Goal: Task Accomplishment & Management: Use online tool/utility

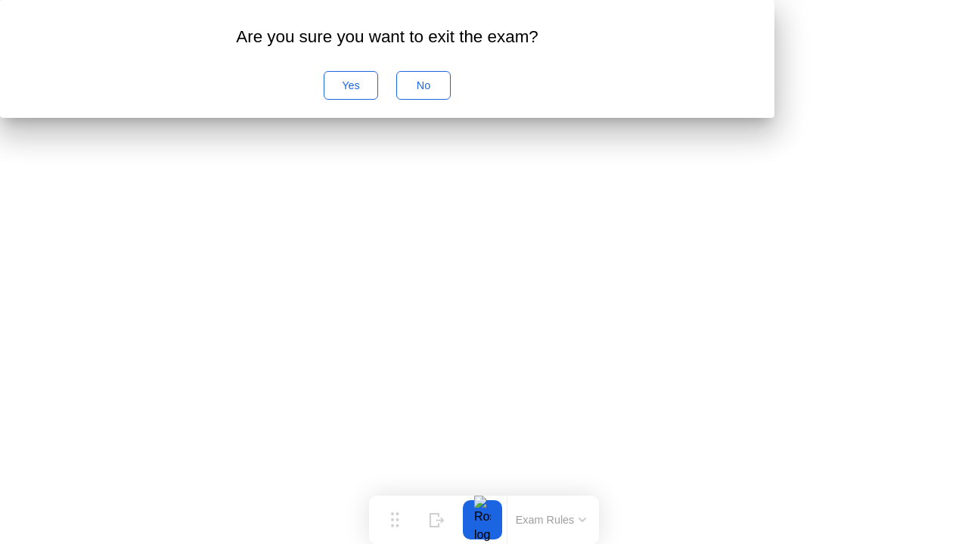
click at [608, 50] on div "Are you sure you want to exit the exam?" at bounding box center [387, 37] width 726 height 26
click at [445, 91] on div "No" at bounding box center [423, 85] width 44 height 12
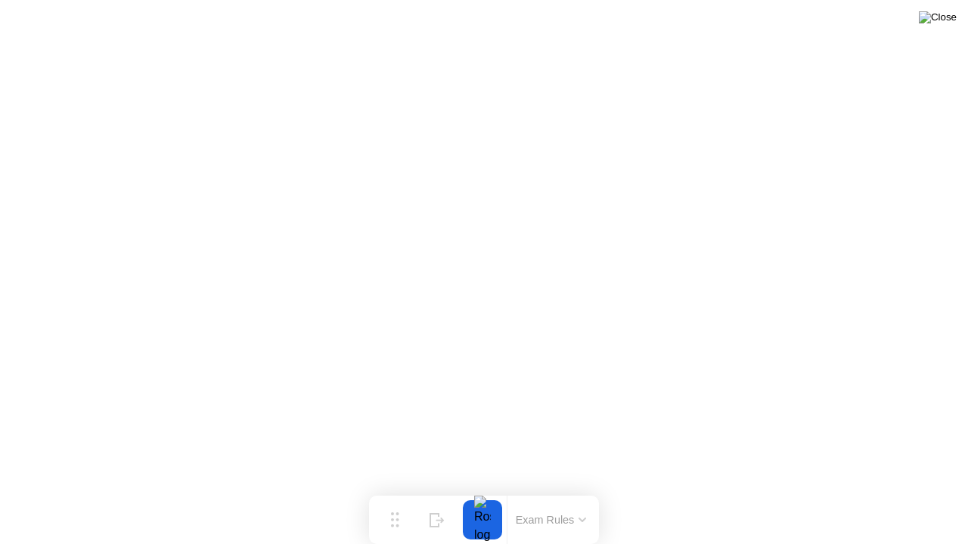
click at [947, 23] on img at bounding box center [938, 17] width 38 height 12
click at [939, 27] on button at bounding box center [937, 18] width 45 height 20
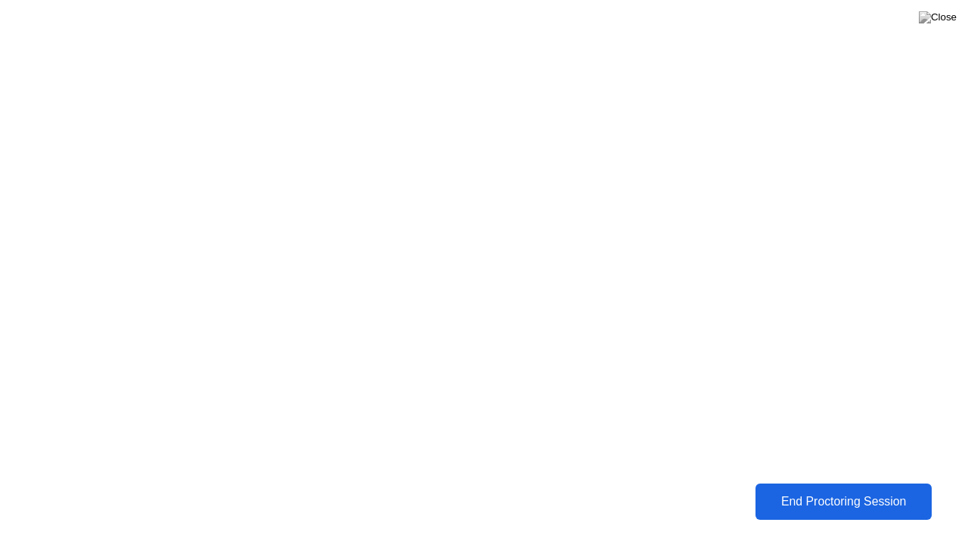
click at [835, 504] on div "End Proctoring Session" at bounding box center [843, 501] width 181 height 14
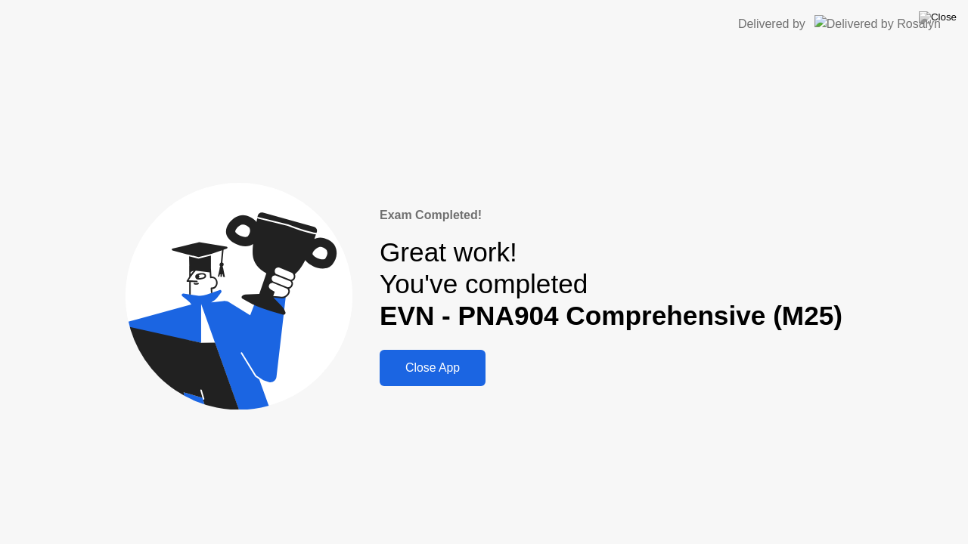
click at [413, 375] on div "Close App" at bounding box center [432, 368] width 97 height 14
